Goal: Task Accomplishment & Management: Manage account settings

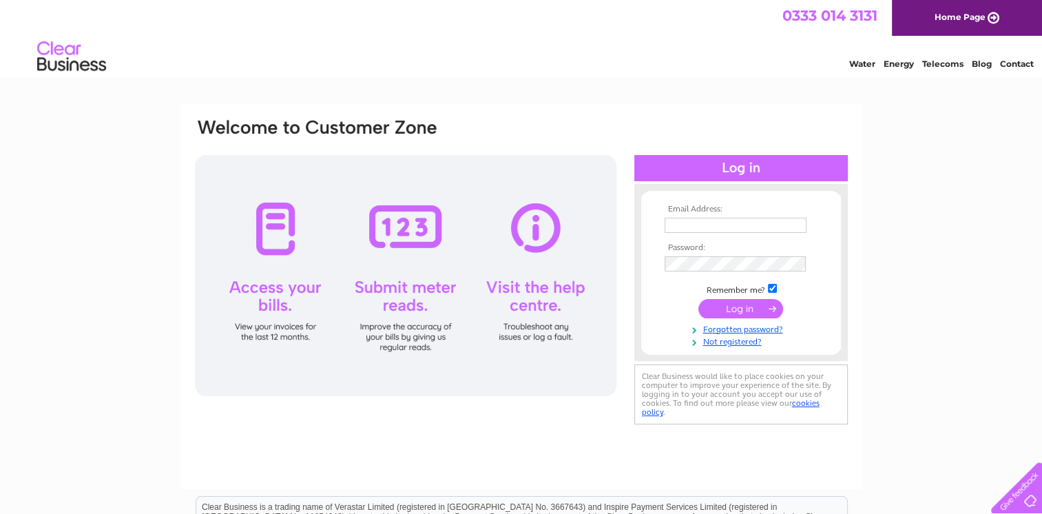
type input "[EMAIL_ADDRESS][DOMAIN_NAME]"
click at [735, 307] on input "submit" at bounding box center [740, 308] width 85 height 19
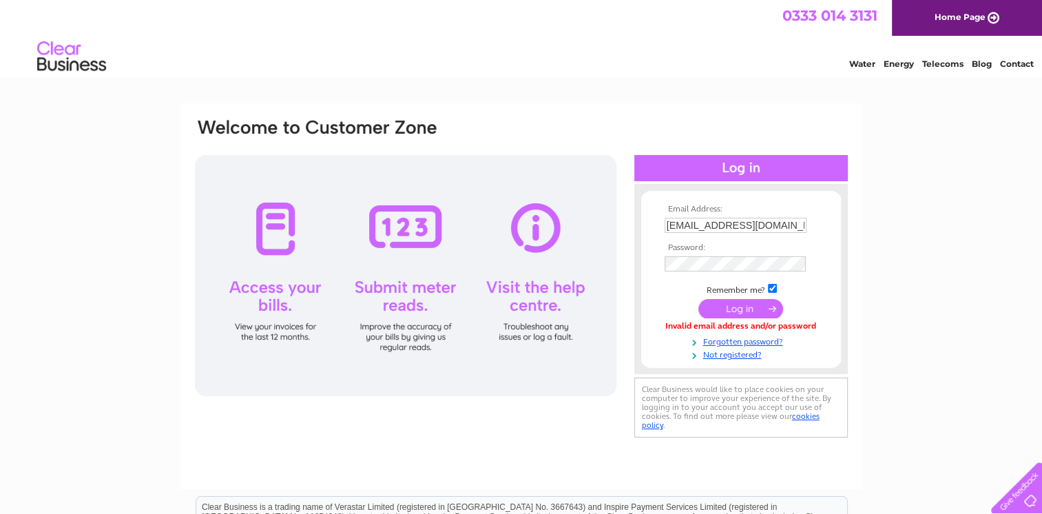
click at [739, 307] on input "submit" at bounding box center [740, 308] width 85 height 19
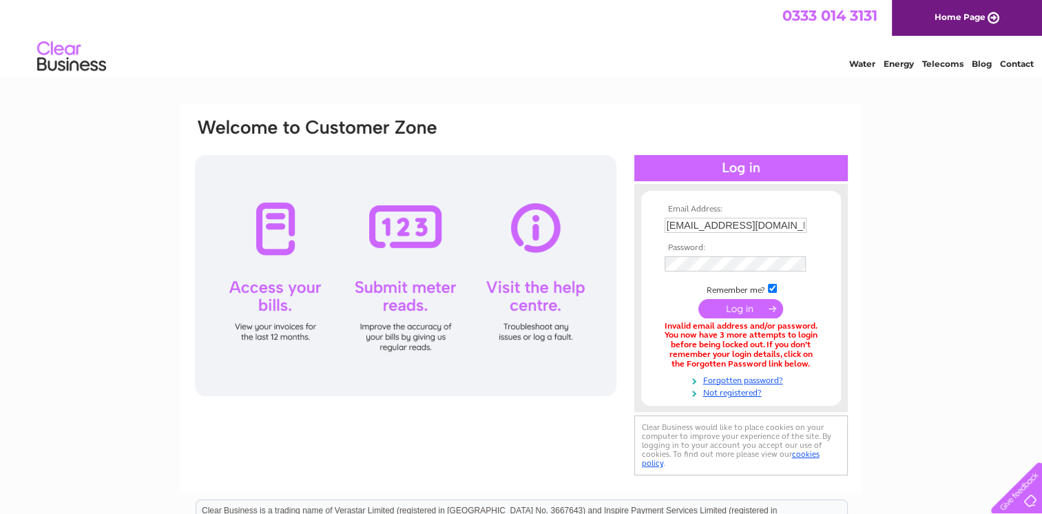
click at [912, 258] on div "Email Address: [EMAIL_ADDRESS][DOMAIN_NAME] Password:" at bounding box center [521, 415] width 1042 height 625
click at [741, 305] on input "submit" at bounding box center [740, 308] width 85 height 19
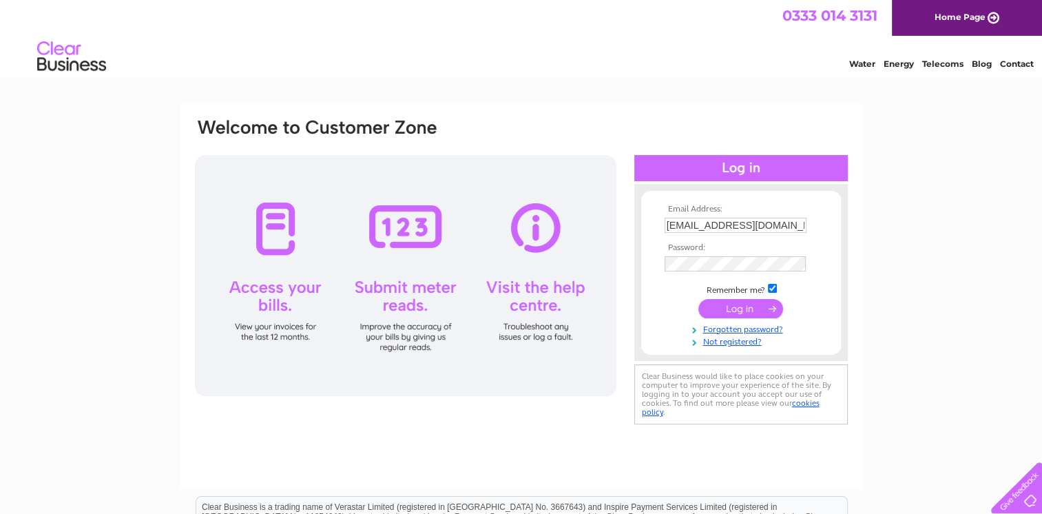
click at [728, 312] on td at bounding box center [741, 308] width 160 height 26
click at [728, 312] on input "submit" at bounding box center [740, 308] width 85 height 19
click at [505, 453] on div "Email Address: phil.hughes8@btopenworld.com Password:" at bounding box center [521, 296] width 682 height 386
